Goal: Task Accomplishment & Management: Use online tool/utility

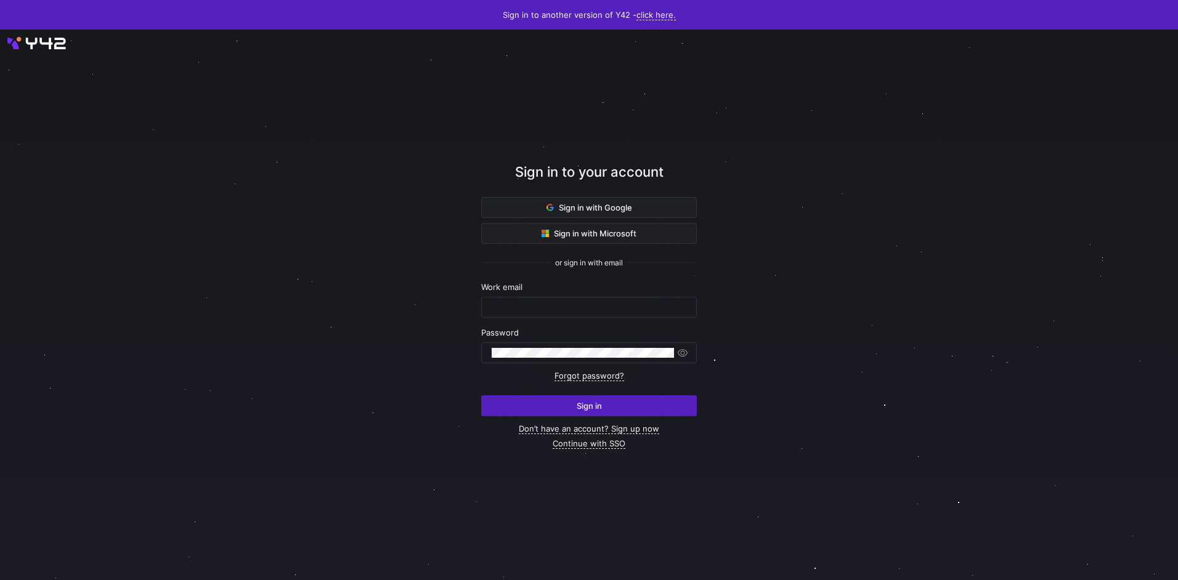
type input "[EMAIL_ADDRESS][DOMAIN_NAME]"
click at [581, 400] on span "submit" at bounding box center [589, 406] width 214 height 20
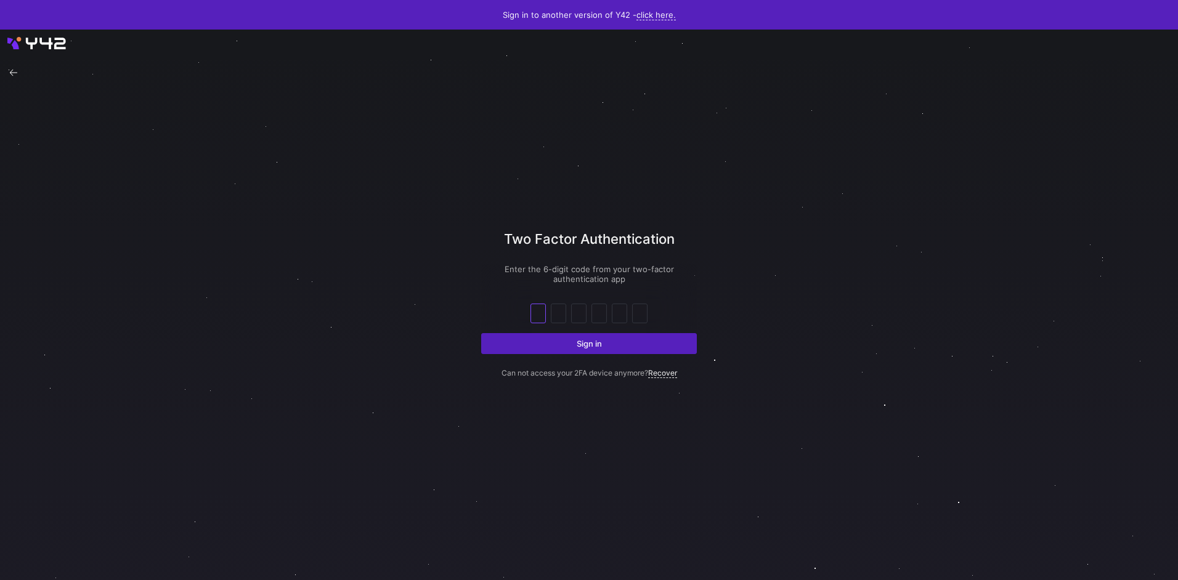
type input "4"
type input "5"
type input "0"
type input "4"
type input "8"
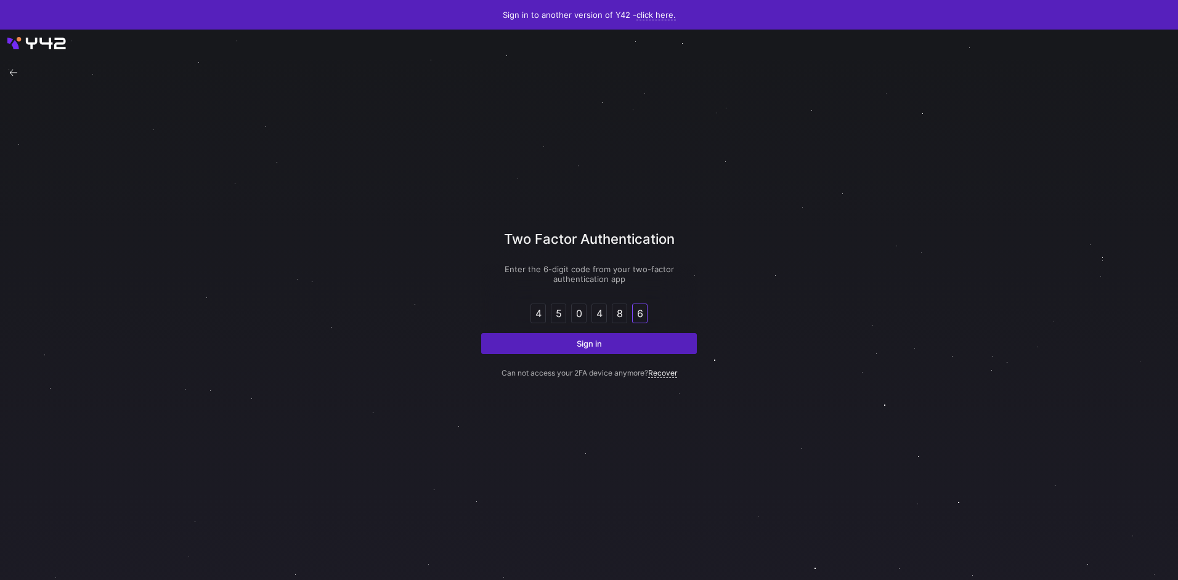
type input "6"
click at [481, 333] on button "Sign in" at bounding box center [589, 343] width 216 height 21
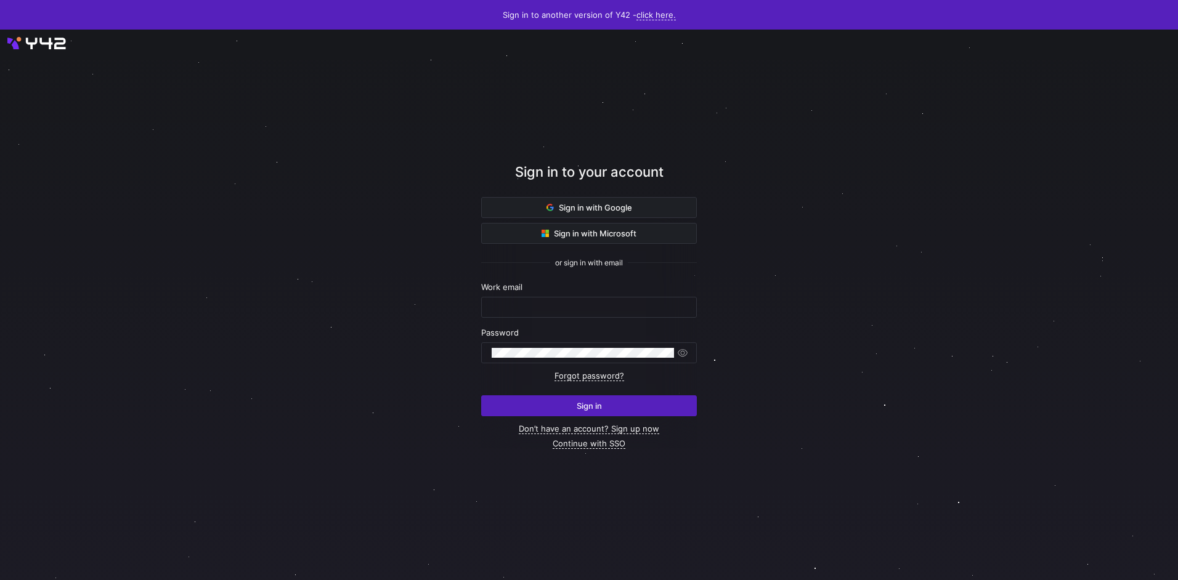
type input "[EMAIL_ADDRESS][DOMAIN_NAME]"
click at [518, 318] on form "Work email airon.hiwatig@cambridge.org Password Forgot password? Sign in" at bounding box center [589, 349] width 216 height 134
click at [577, 398] on span "submit" at bounding box center [589, 406] width 214 height 20
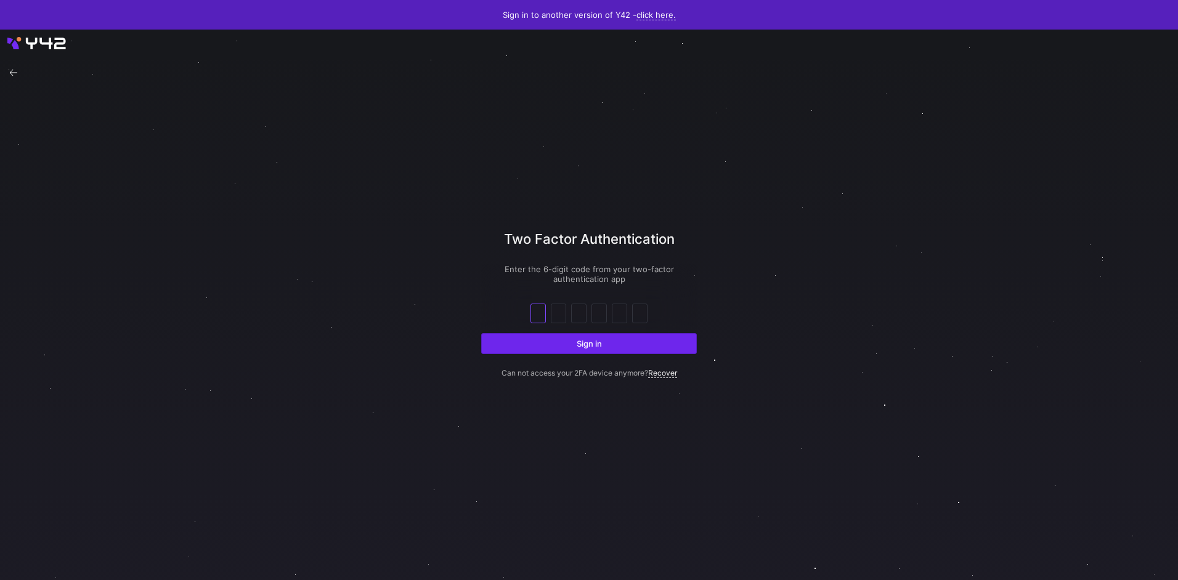
type input "2"
type input "7"
type input "3"
type input "6"
type input "4"
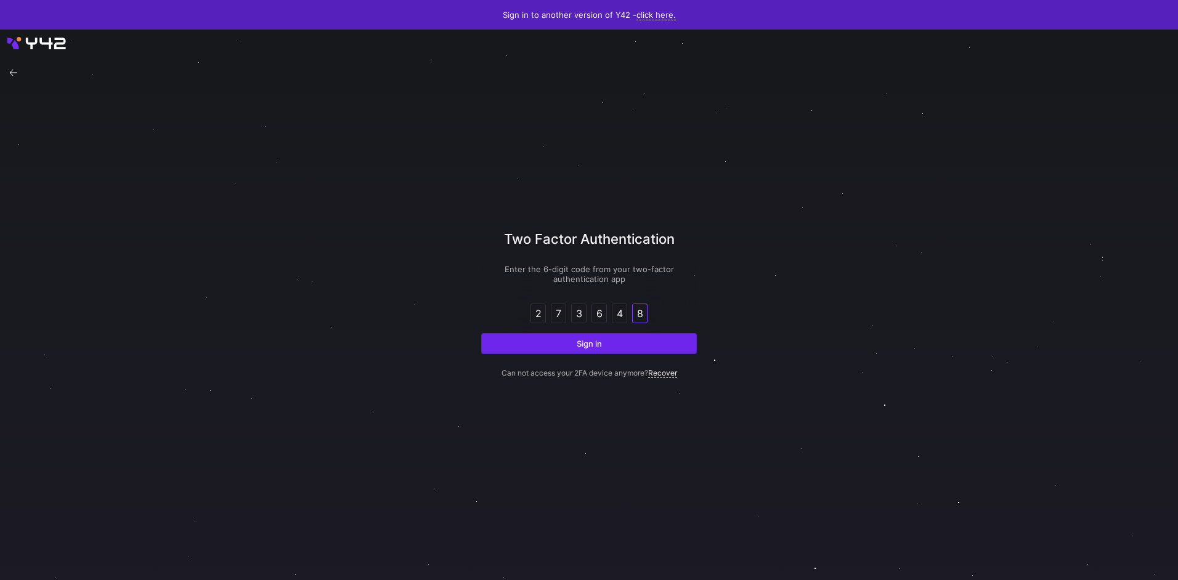
type input "8"
click at [481, 333] on button "Sign in" at bounding box center [589, 343] width 216 height 21
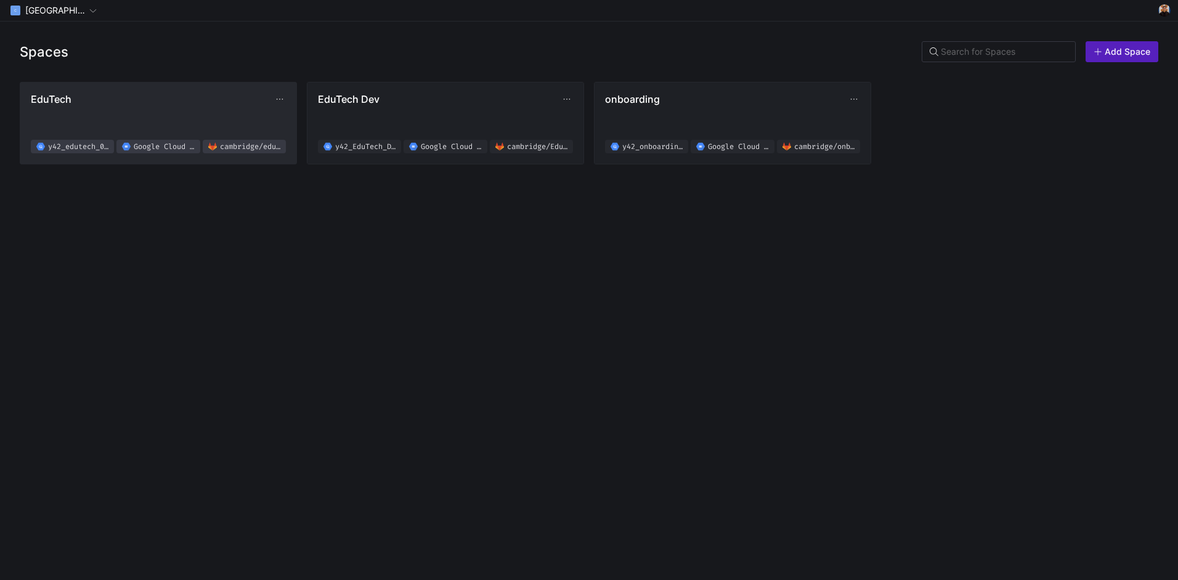
click at [74, 108] on span "EduTech y42_edutech_02f619b8d4e94d2ab8830fef0a38a076 Google Cloud Storage [GEOG…" at bounding box center [158, 123] width 255 height 60
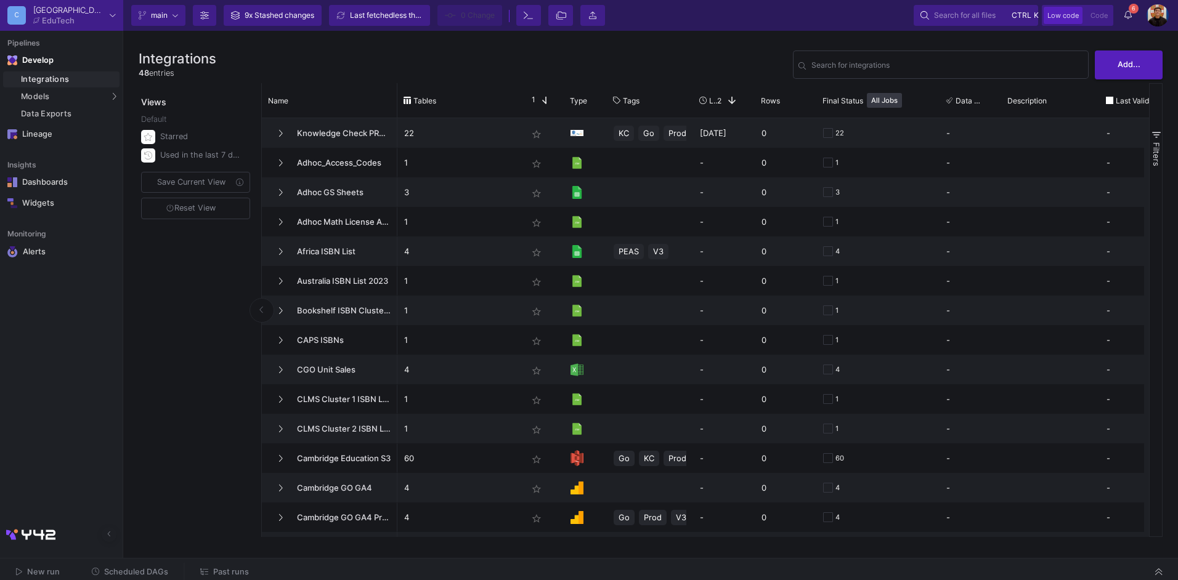
click at [225, 567] on span "Past runs" at bounding box center [231, 571] width 36 height 9
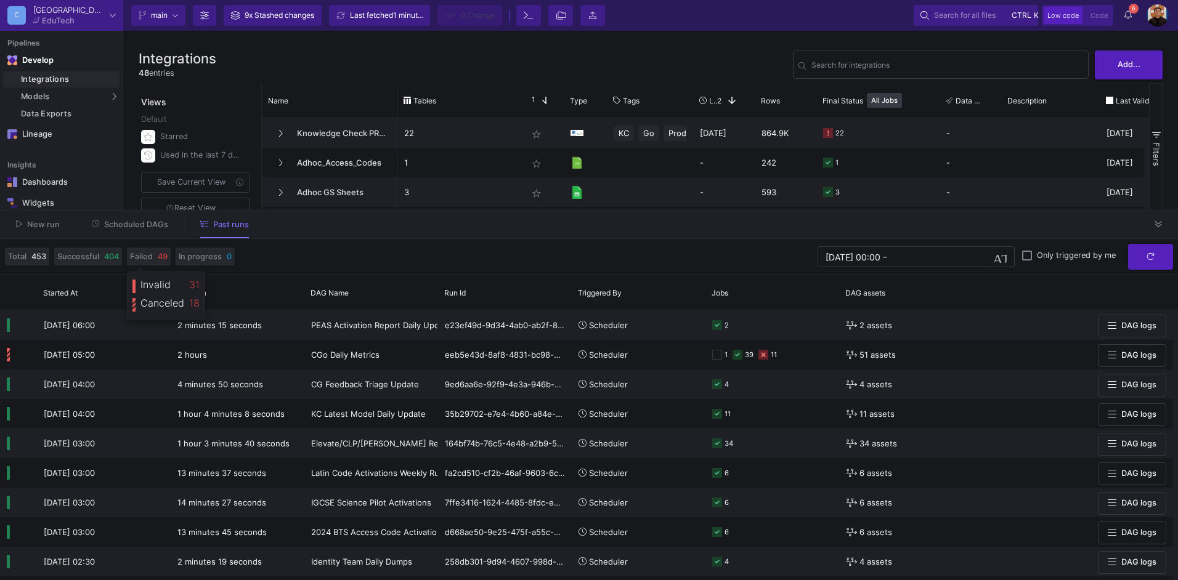
click at [128, 219] on span "Scheduled DAGs" at bounding box center [130, 223] width 77 height 9
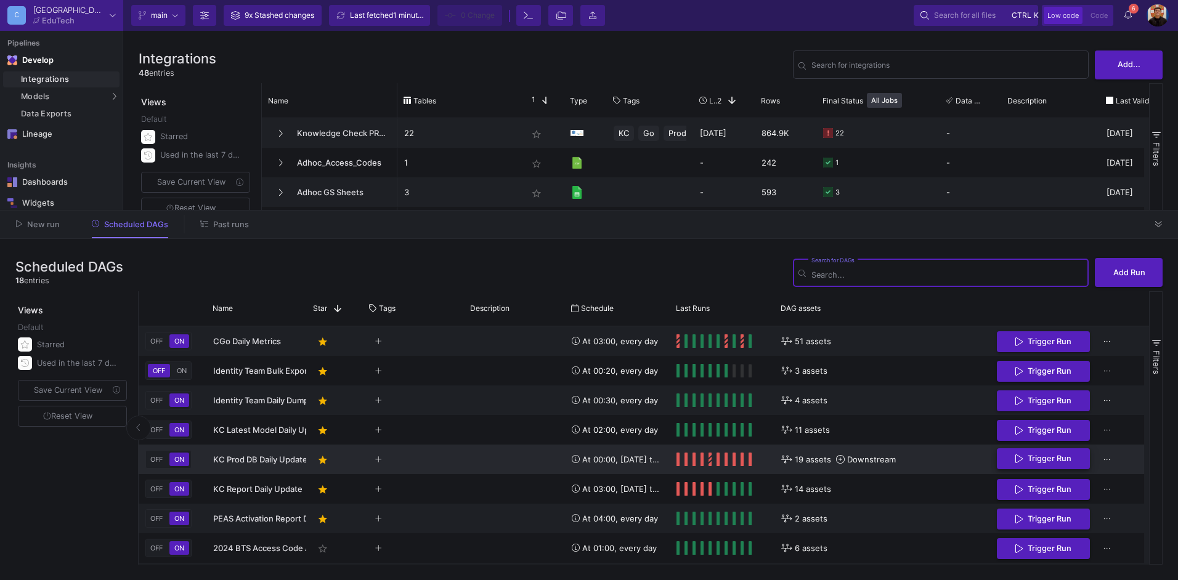
click at [1037, 466] on button "Trigger Run" at bounding box center [1043, 459] width 93 height 22
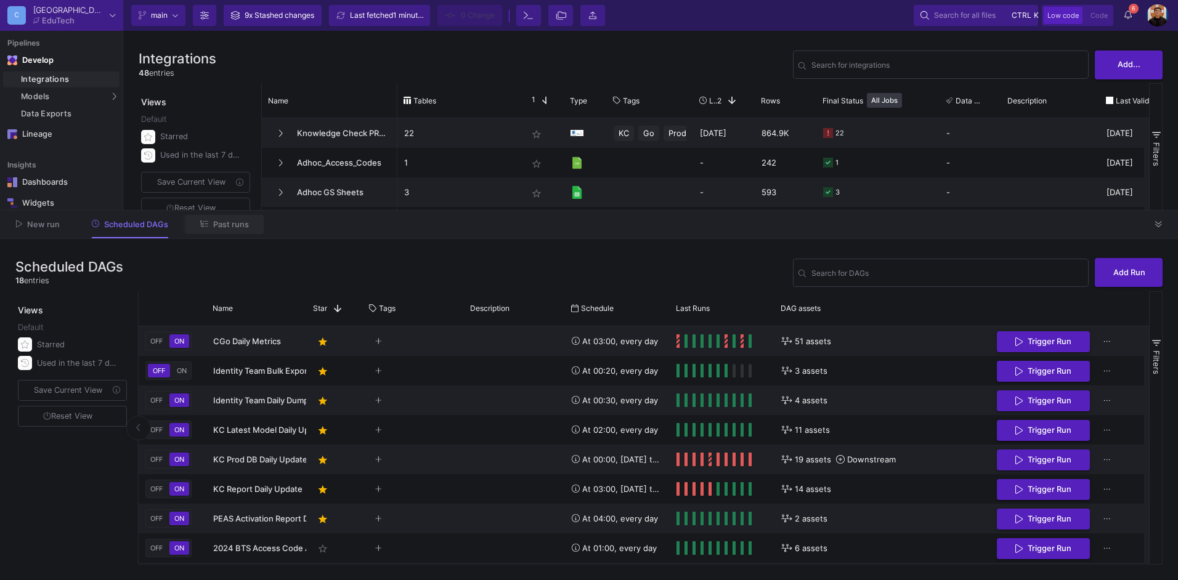
click at [229, 219] on button "Past runs" at bounding box center [224, 224] width 78 height 19
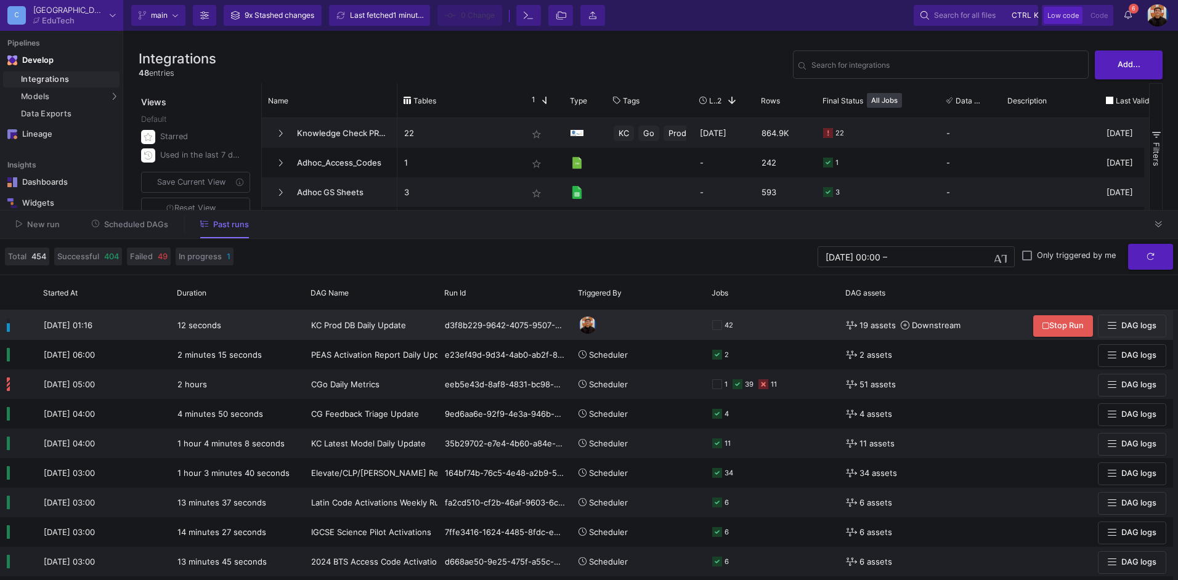
click at [751, 318] on div "42" at bounding box center [772, 325] width 120 height 28
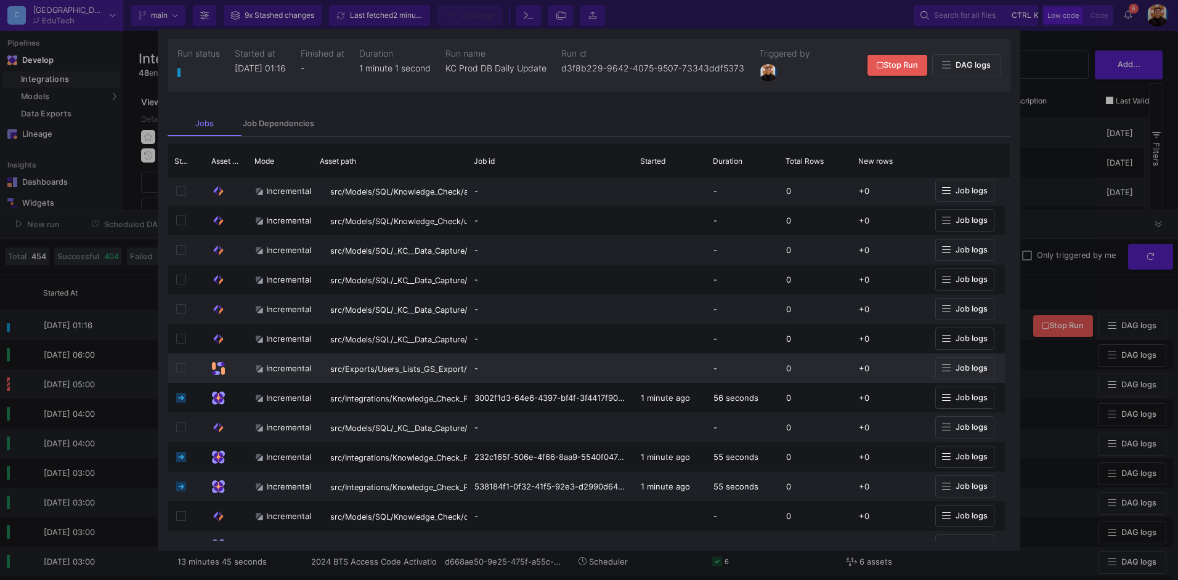
scroll to position [448, 0]
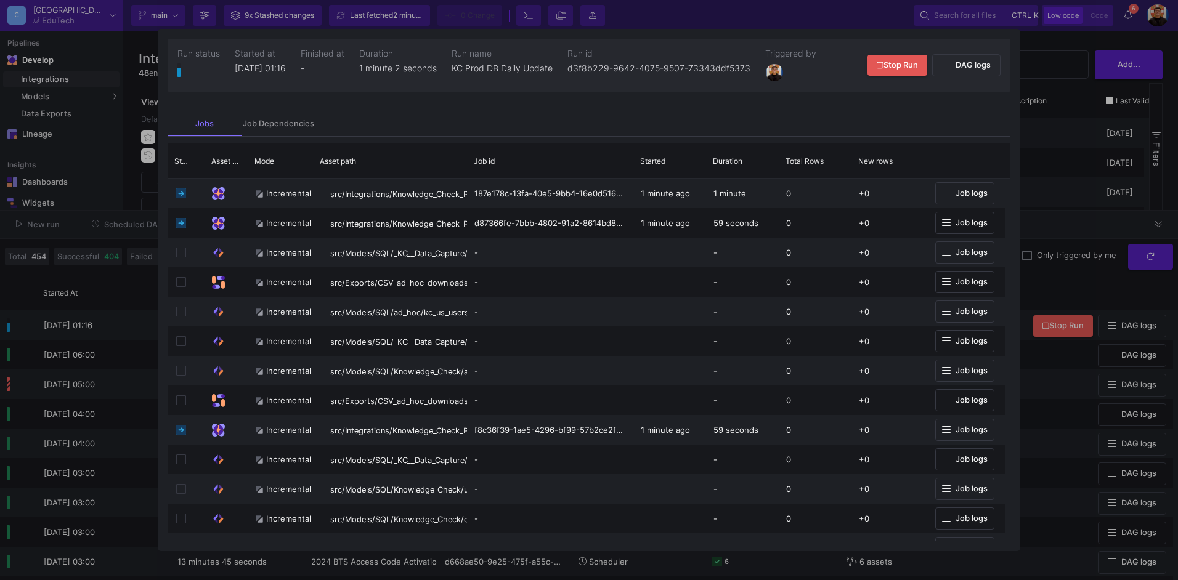
click at [1053, 137] on div at bounding box center [589, 290] width 1178 height 580
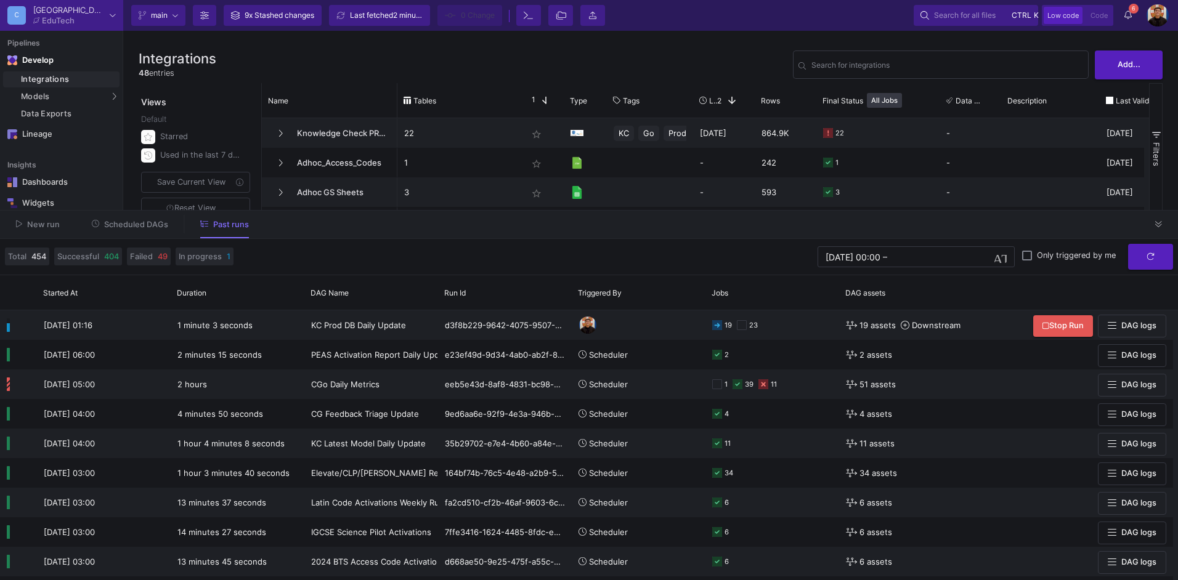
click at [133, 217] on button "Scheduled DAGs" at bounding box center [130, 224] width 107 height 19
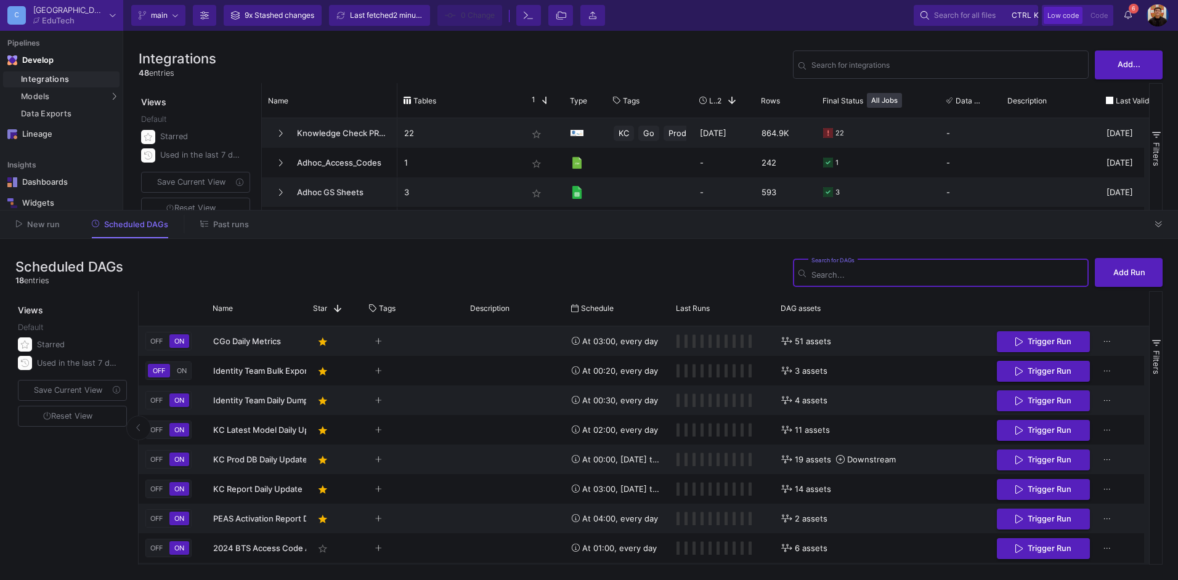
click at [229, 225] on span "Past runs" at bounding box center [231, 224] width 36 height 9
